Goal: Task Accomplishment & Management: Complete application form

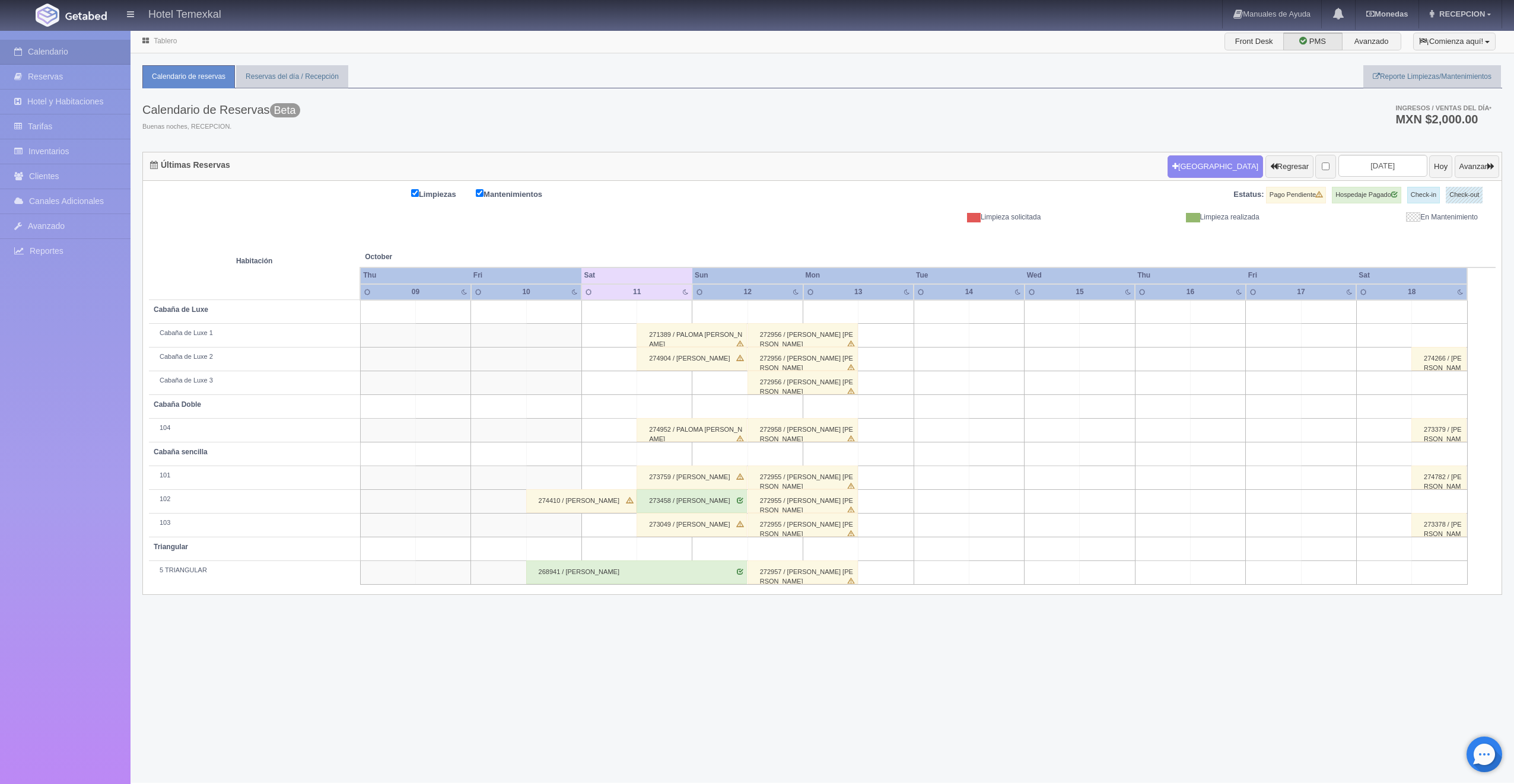
click at [1319, 318] on td at bounding box center [1328, 312] width 55 height 24
click at [1317, 340] on button "[GEOGRAPHIC_DATA]" at bounding box center [1332, 345] width 102 height 19
type input "17-10-2025"
type input "18-10-2025"
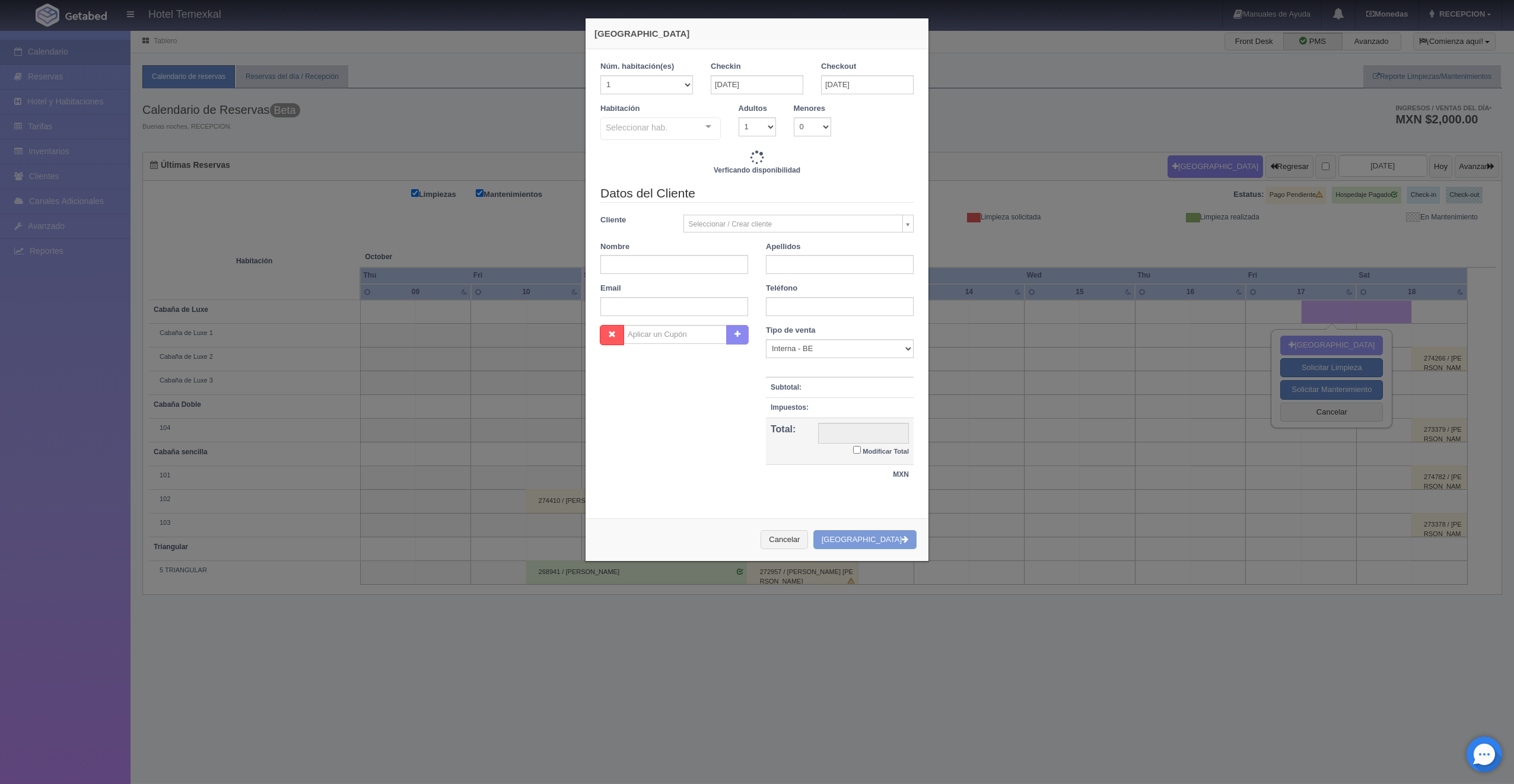
checkbox input "false"
click at [703, 133] on div at bounding box center [708, 127] width 24 height 17
type input "5600.00"
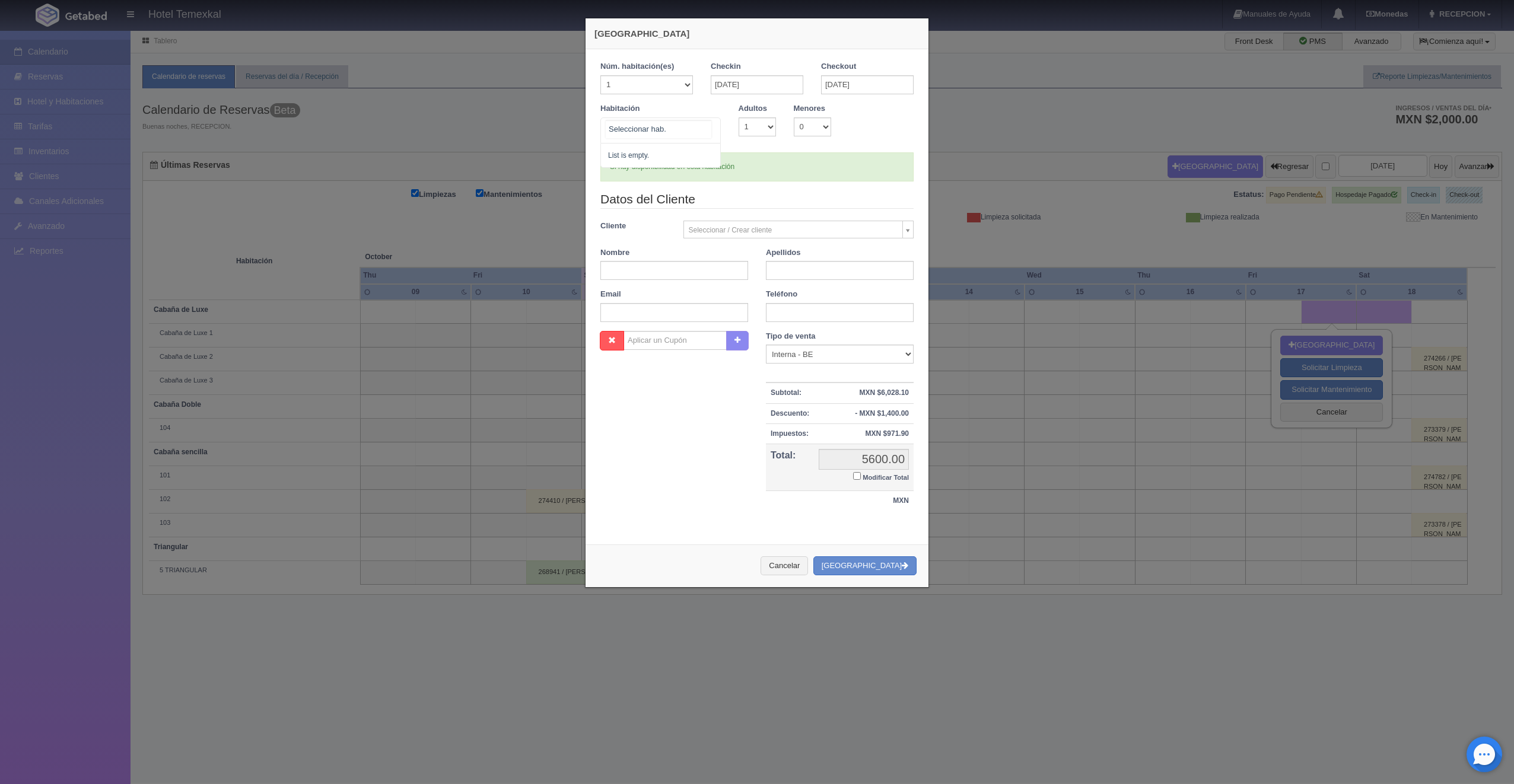
checkbox input "false"
click at [707, 129] on div at bounding box center [708, 127] width 24 height 17
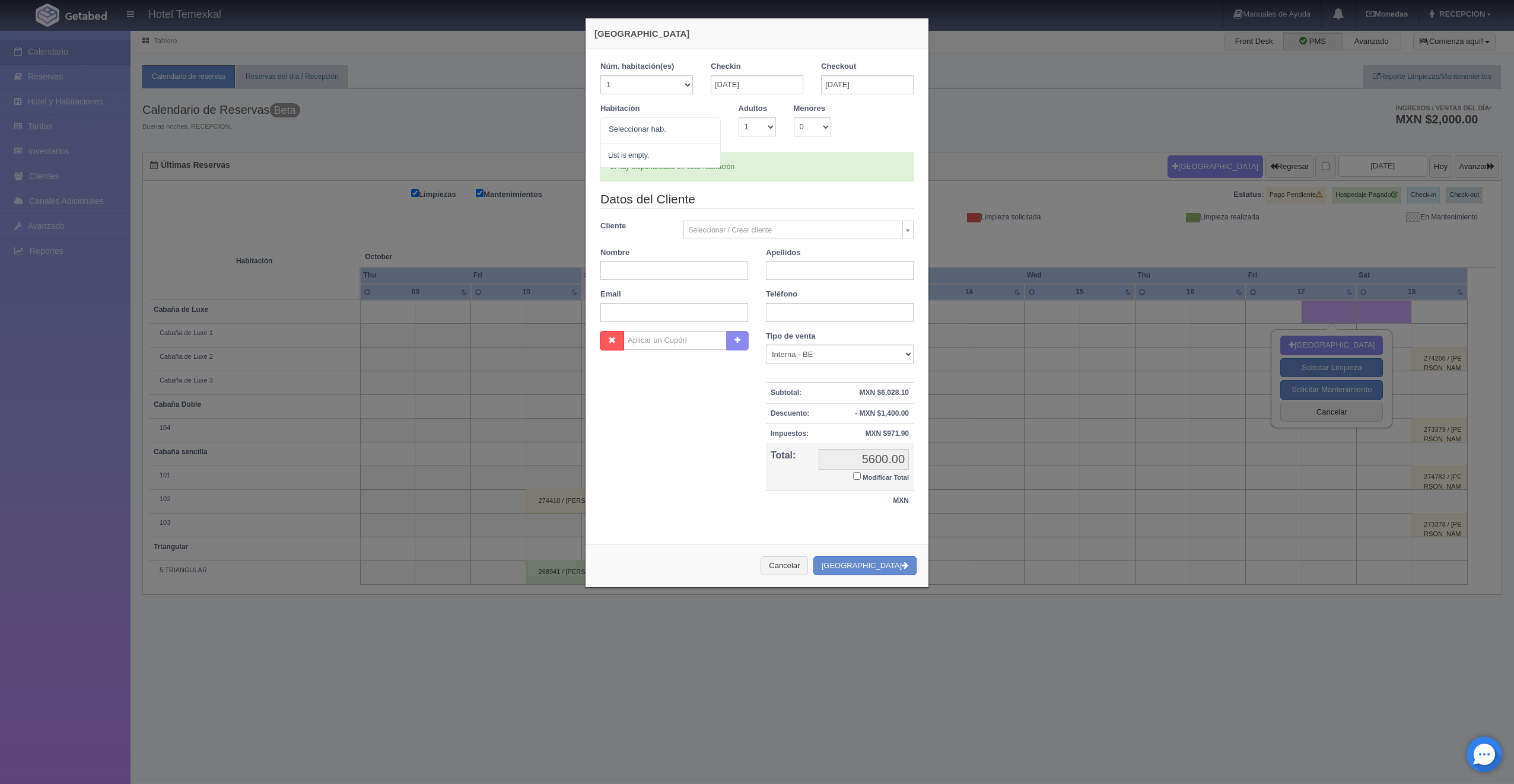
click at [707, 129] on div at bounding box center [708, 127] width 24 height 17
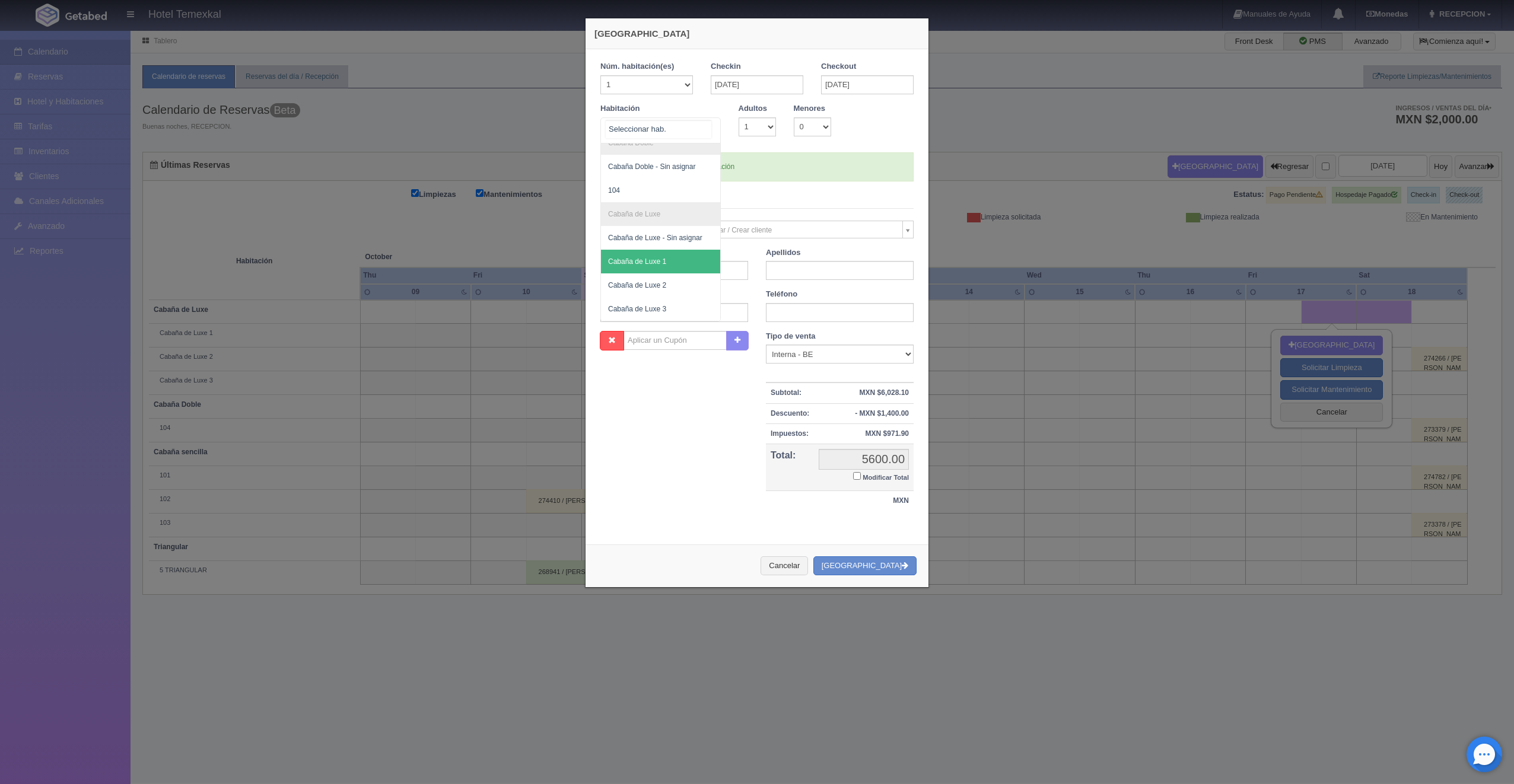
click at [655, 257] on span "Cabaña de Luxe 1" at bounding box center [637, 261] width 58 height 8
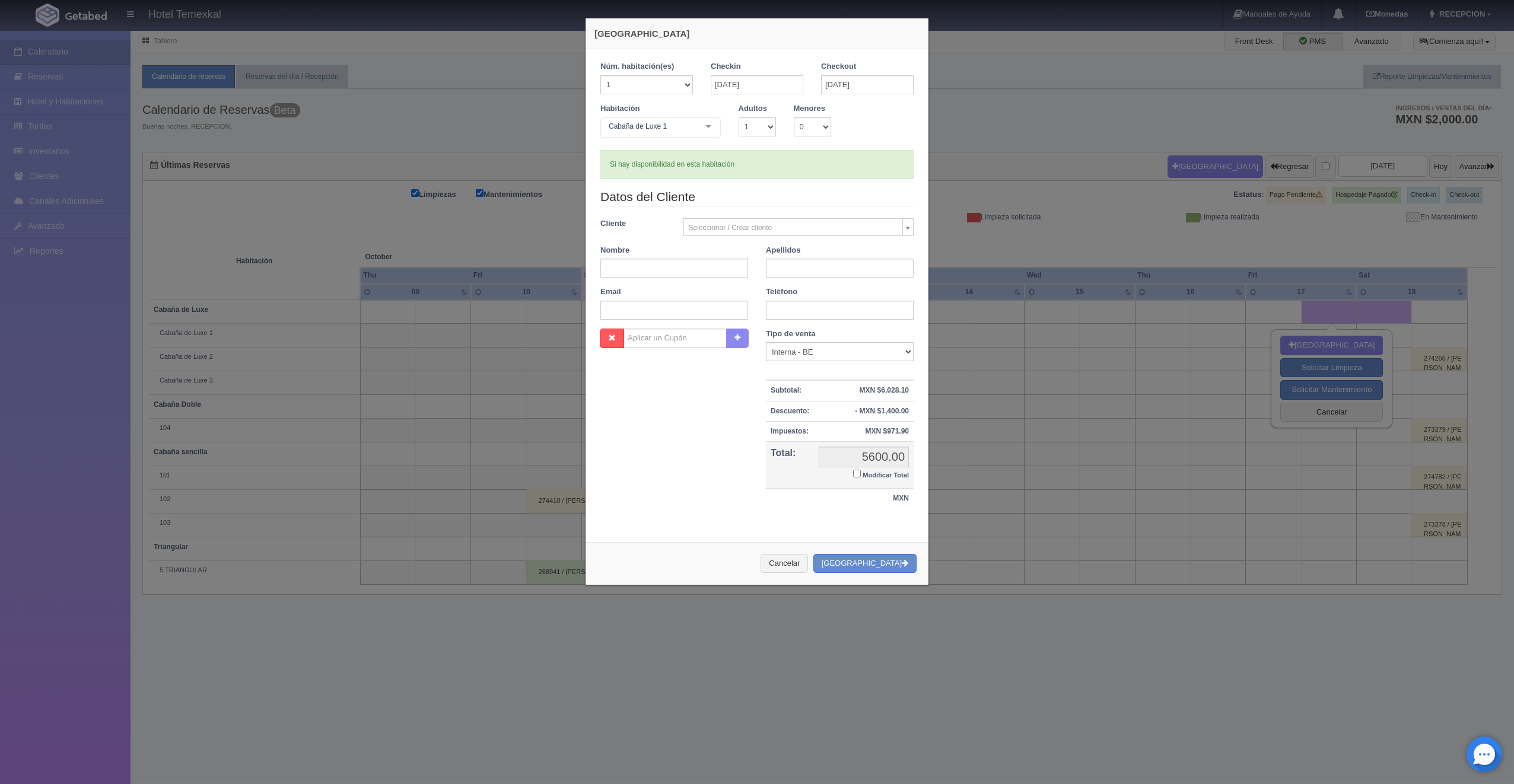
checkbox input "false"
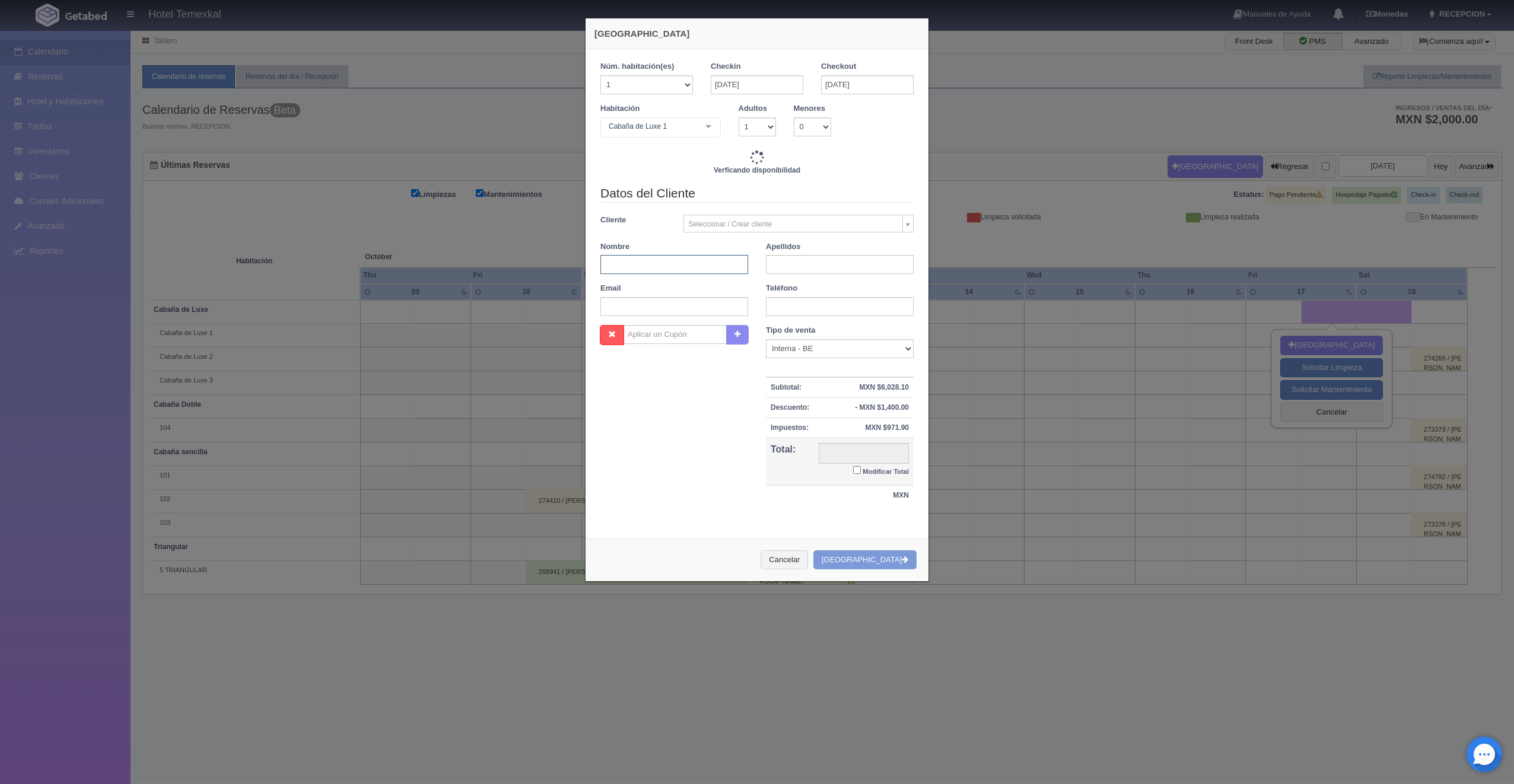
click at [655, 263] on input "text" at bounding box center [674, 264] width 148 height 19
type input "ALAN"
click at [821, 262] on input "text" at bounding box center [839, 264] width 148 height 19
type input "FELIX"
click at [725, 460] on div "Nombre Cupón : Descuentos : Tipo de venta Correo Electronico Interna - BE Llama…" at bounding box center [757, 421] width 331 height 193
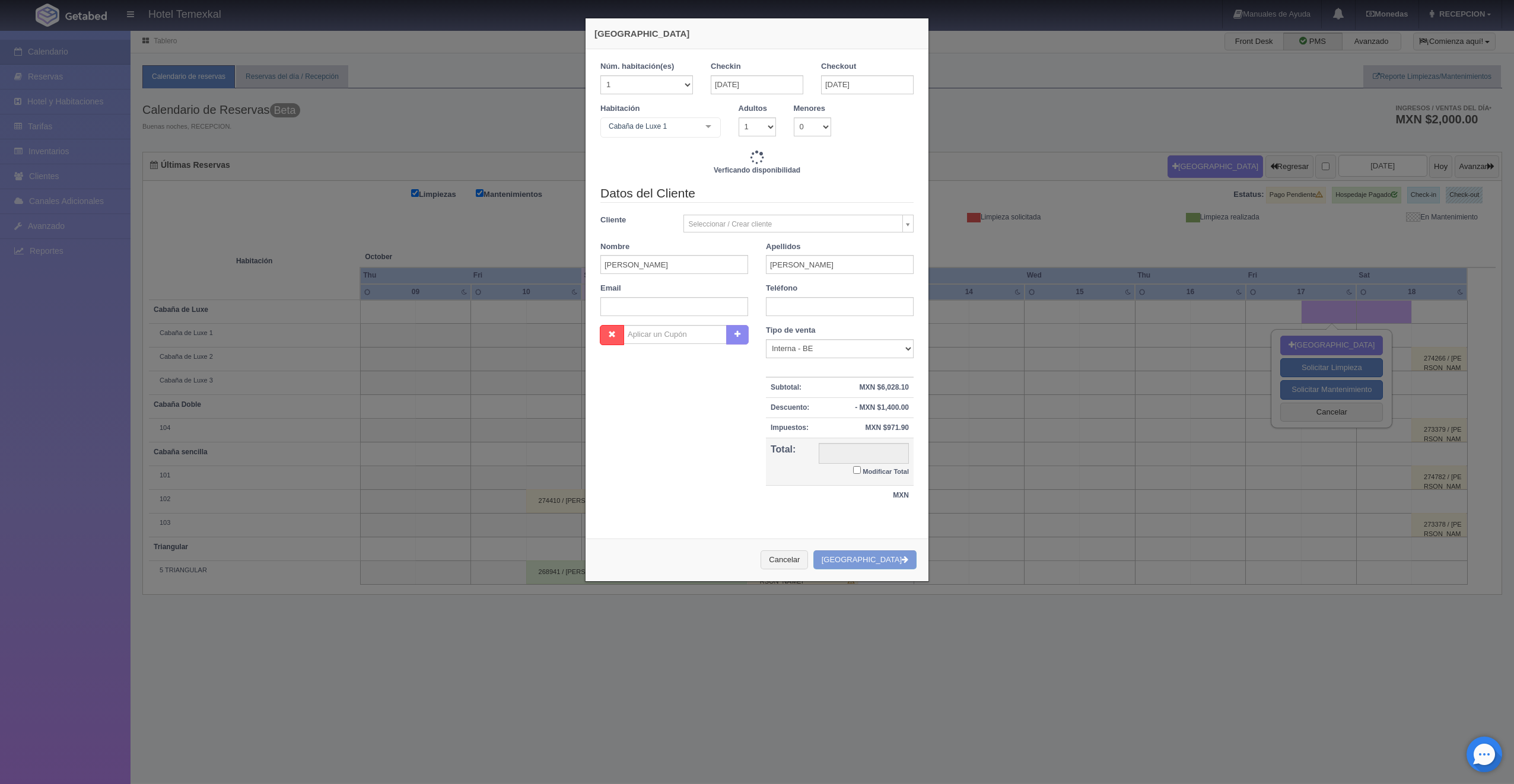
click at [853, 469] on input "Modificar Total" at bounding box center [857, 470] width 7 height 7
checkbox input "true"
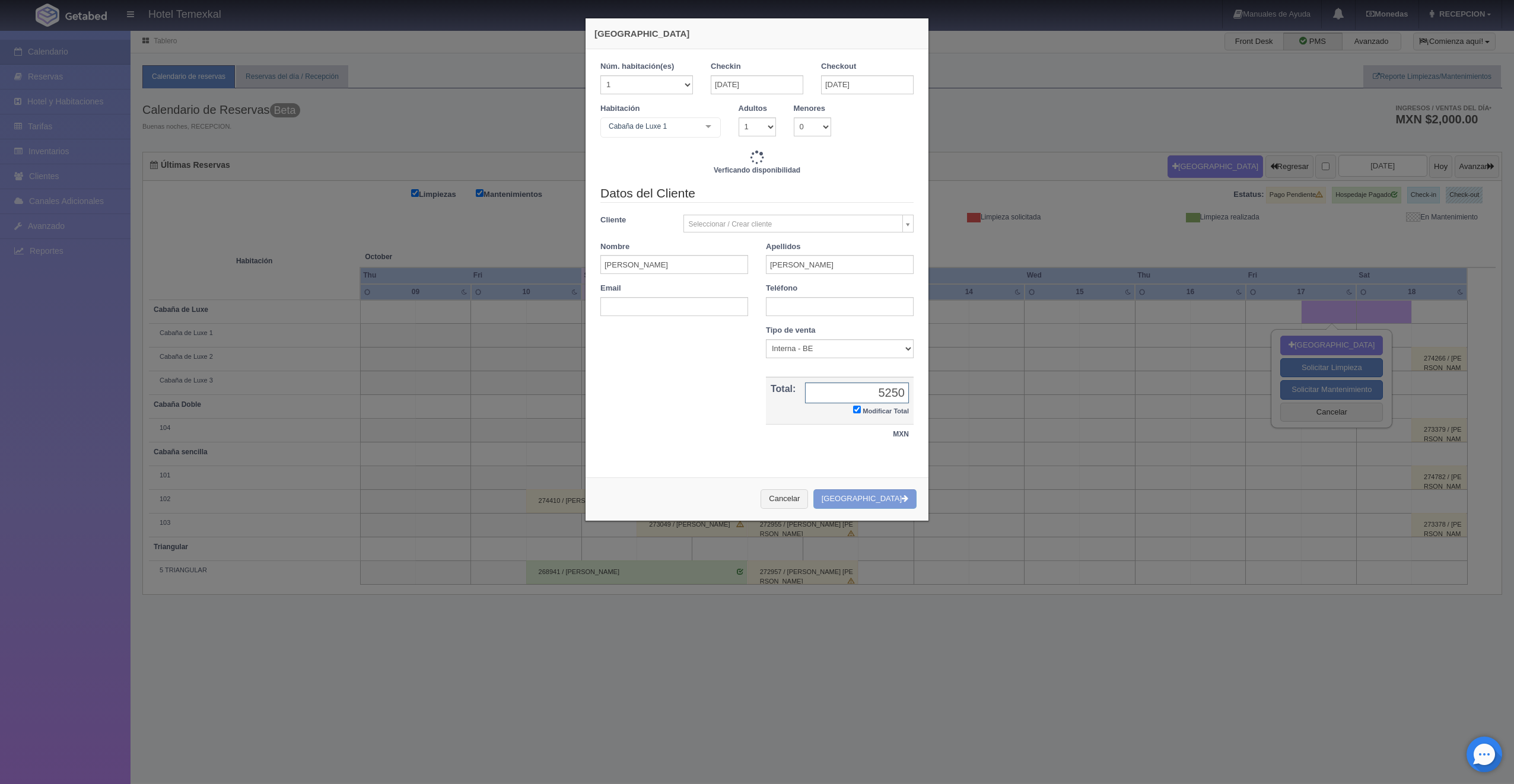
type input "5600.00"
checkbox input "true"
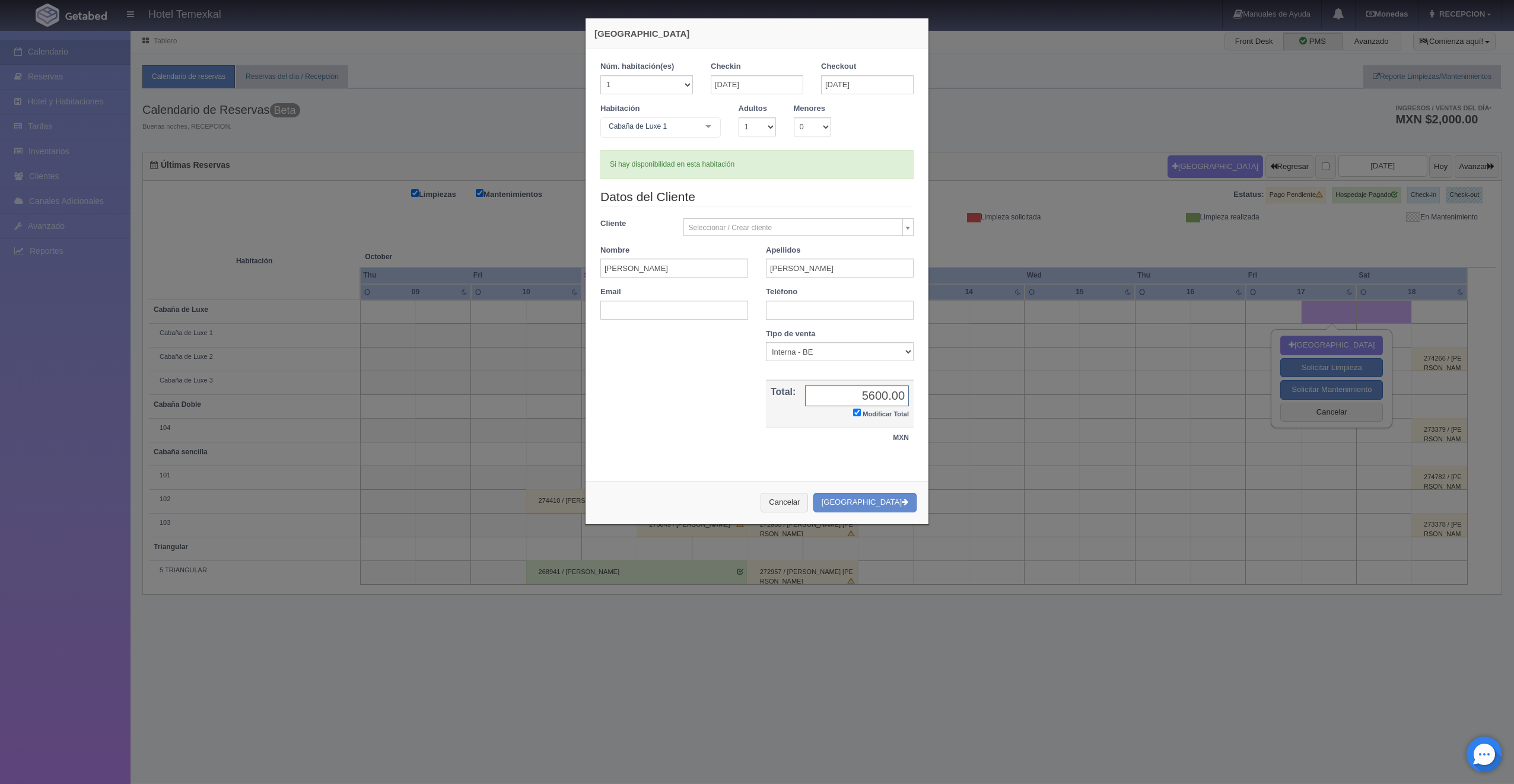
click at [886, 396] on input "5600.00" at bounding box center [857, 395] width 104 height 21
click at [899, 397] on input "5600.00" at bounding box center [857, 395] width 104 height 21
type input "5"
type input "5250"
click at [864, 502] on button "[GEOGRAPHIC_DATA]" at bounding box center [864, 502] width 103 height 19
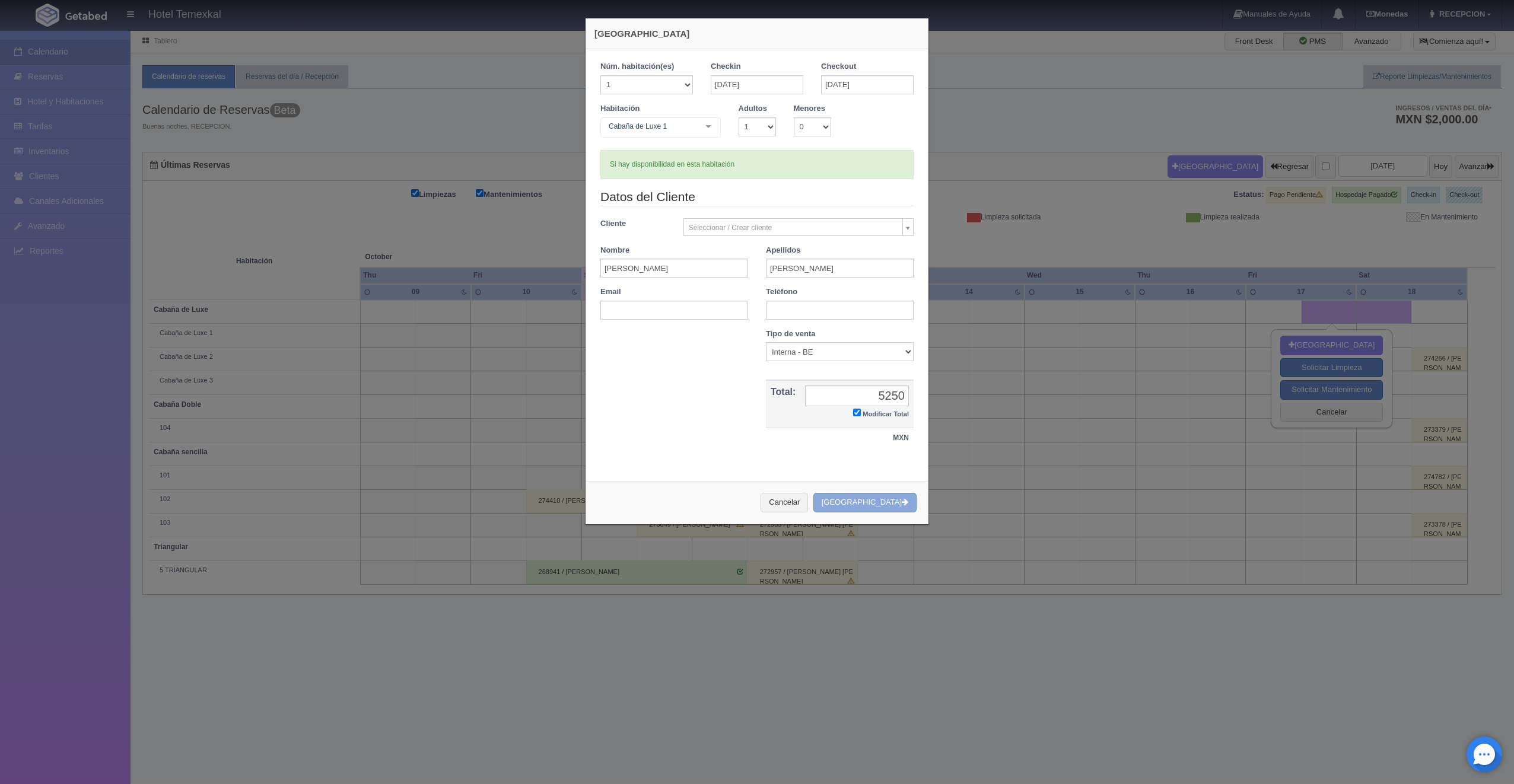
click at [876, 502] on button "[GEOGRAPHIC_DATA]" at bounding box center [864, 502] width 103 height 19
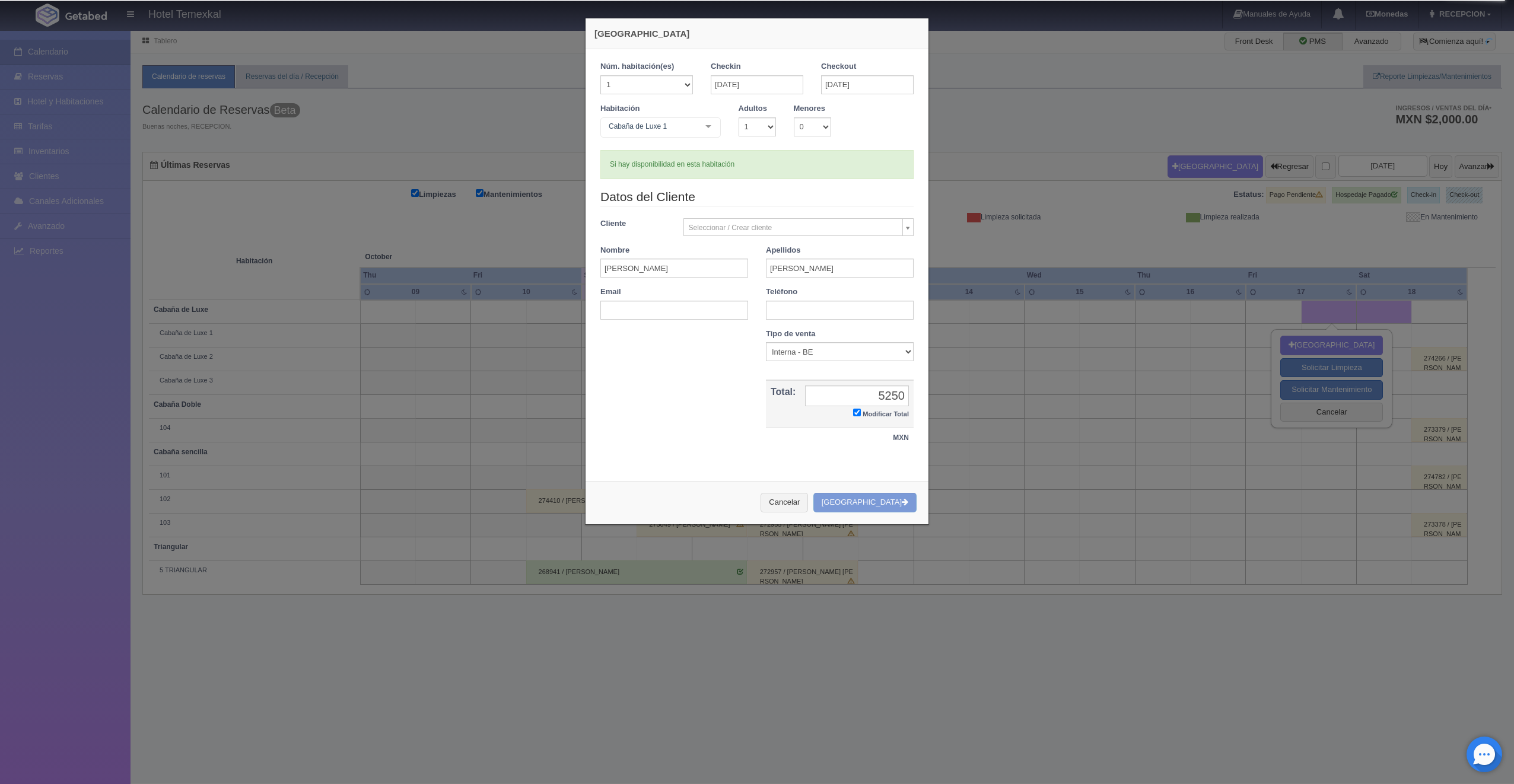
click at [899, 502] on div "Cancelar Crear Reserva" at bounding box center [756, 502] width 343 height 43
click at [899, 503] on div "Cancelar Crear Reserva" at bounding box center [756, 502] width 343 height 43
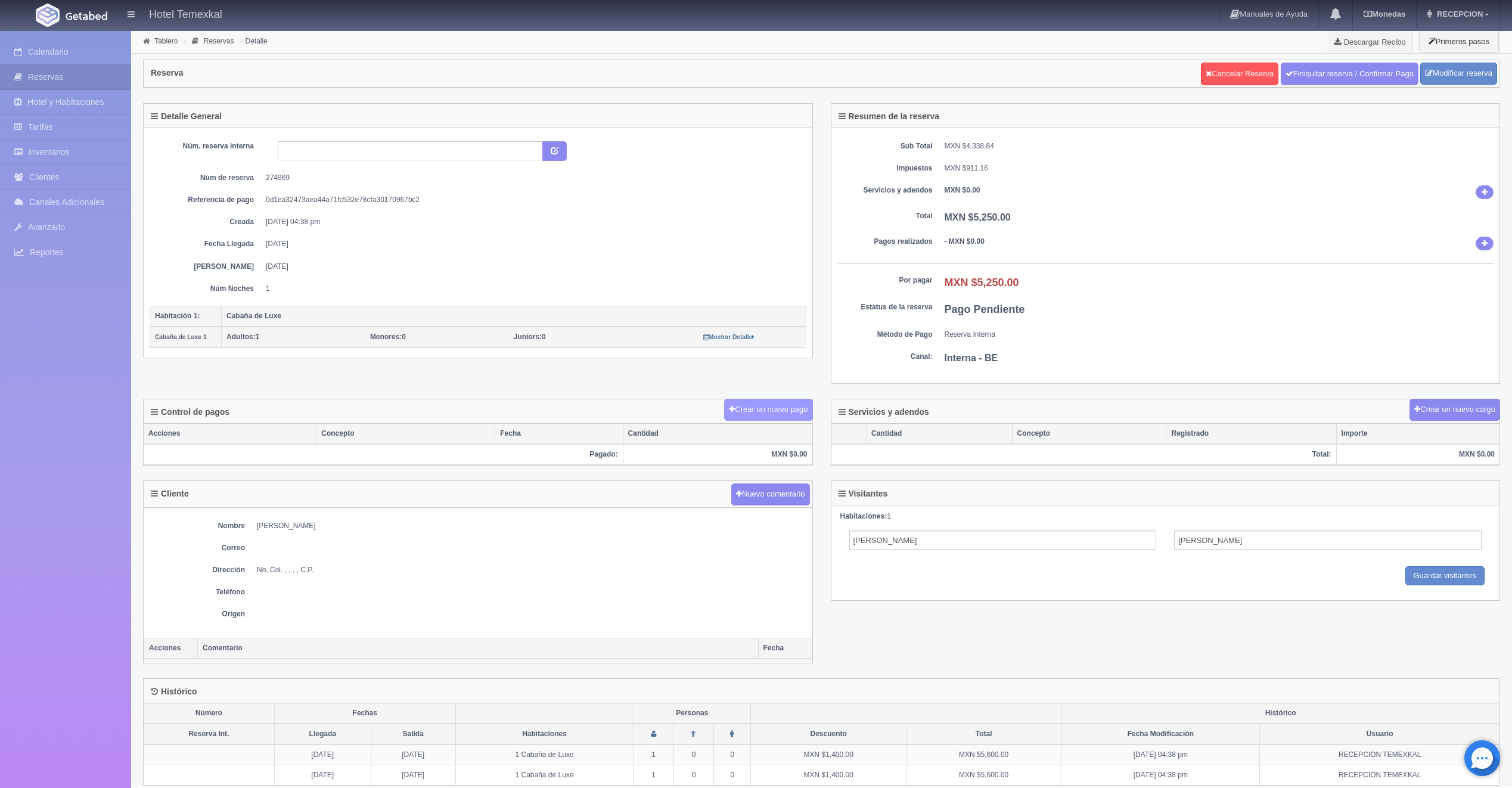
click at [774, 406] on button "Crear un nuevo pago" at bounding box center [768, 409] width 88 height 22
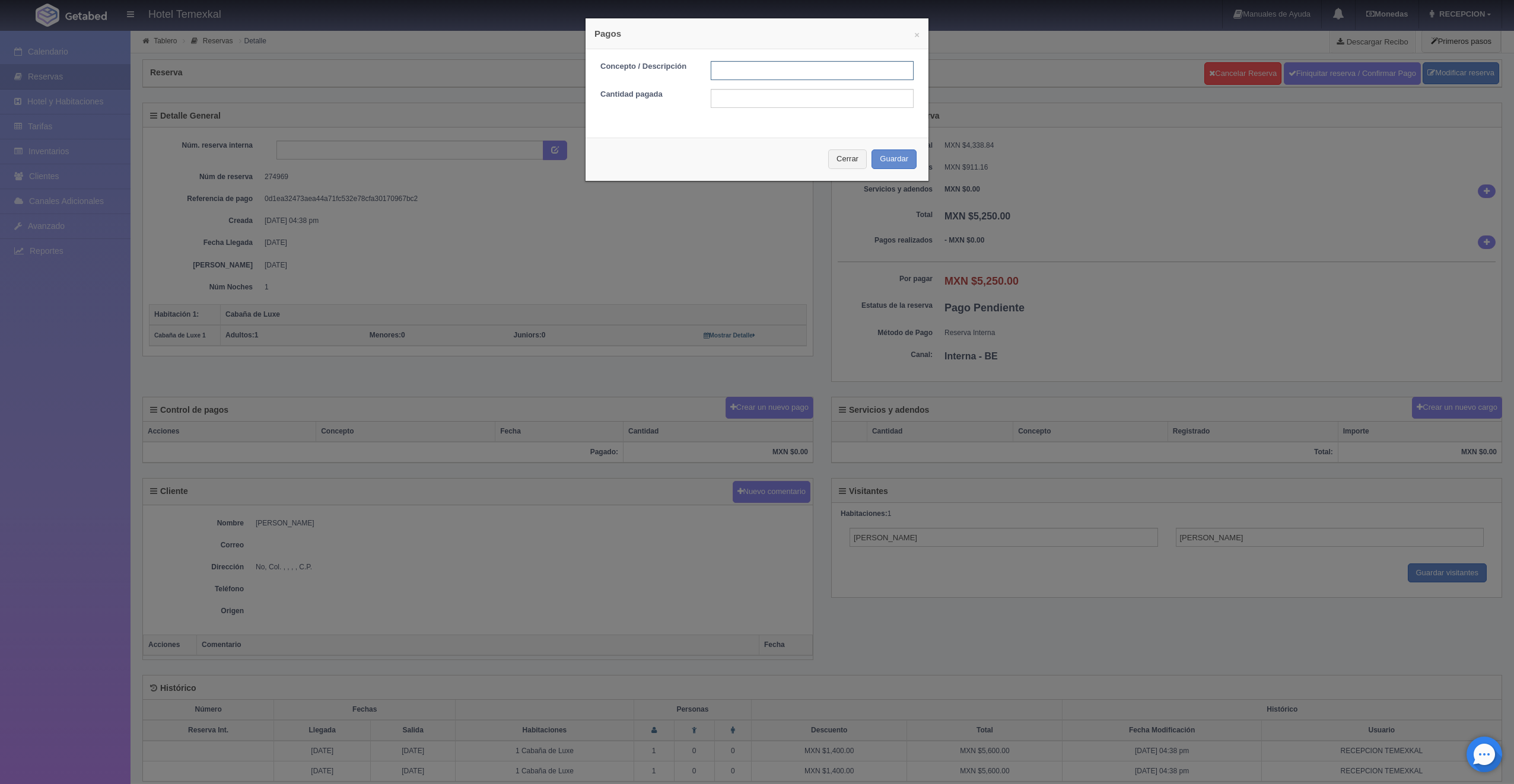
click at [721, 78] on input "text" at bounding box center [812, 71] width 203 height 19
type input "PRIMER ABONO"
click at [755, 97] on input "text" at bounding box center [812, 98] width 203 height 19
type input "2625"
click at [886, 163] on button "Guardar" at bounding box center [894, 159] width 45 height 19
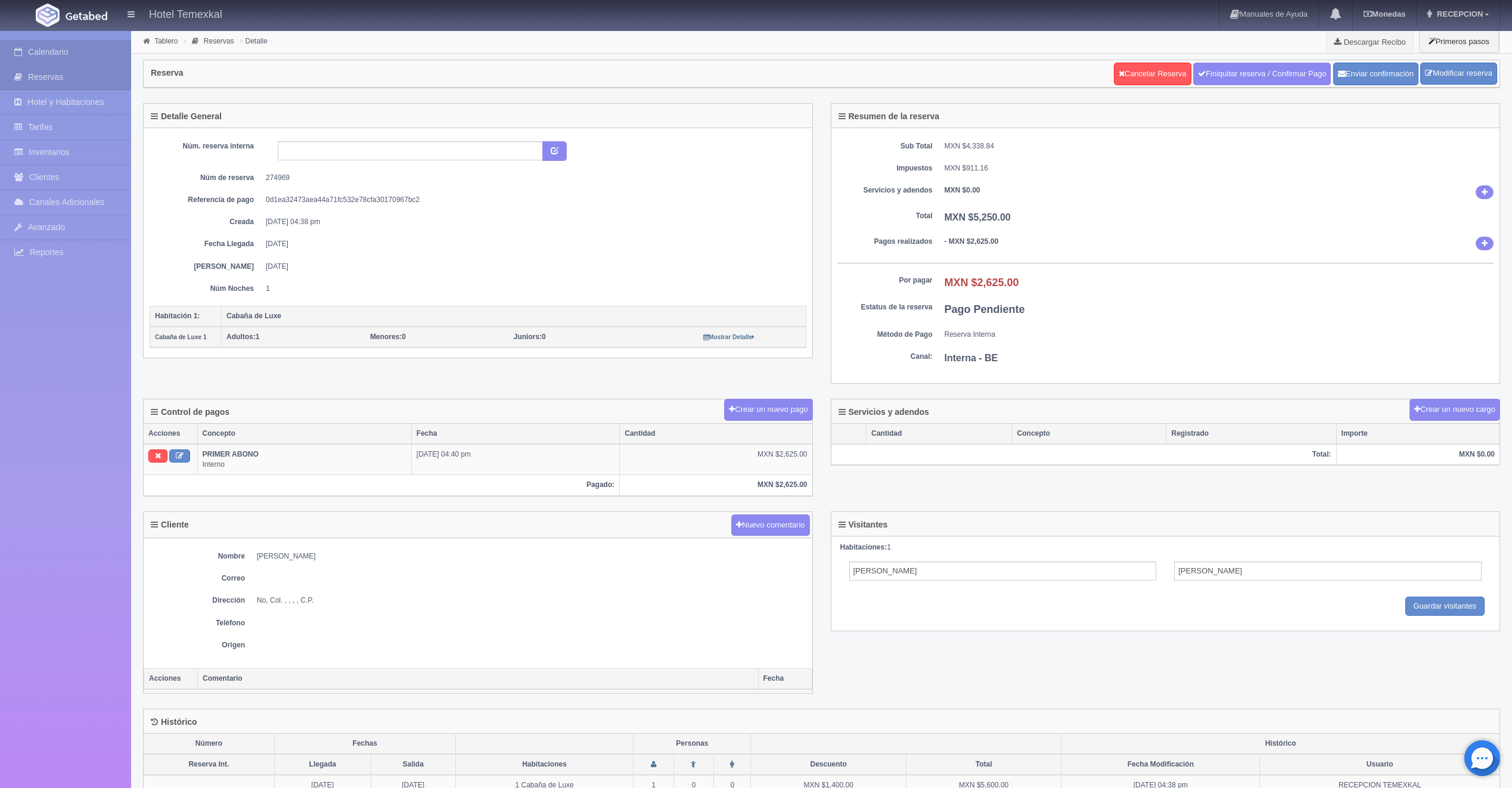
click at [49, 48] on link "Calendario" at bounding box center [65, 52] width 131 height 24
